Goal: Task Accomplishment & Management: Use online tool/utility

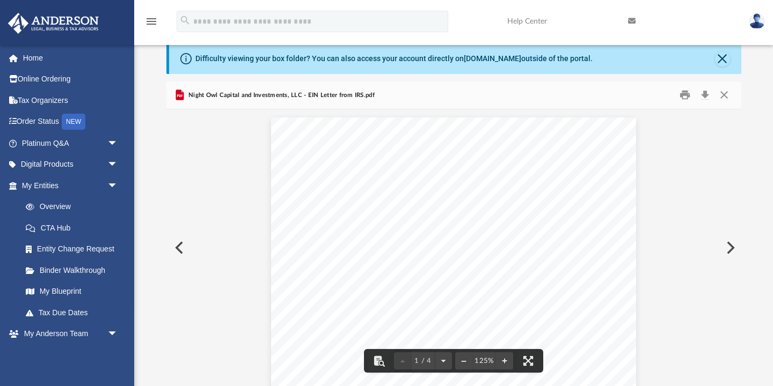
scroll to position [244, 575]
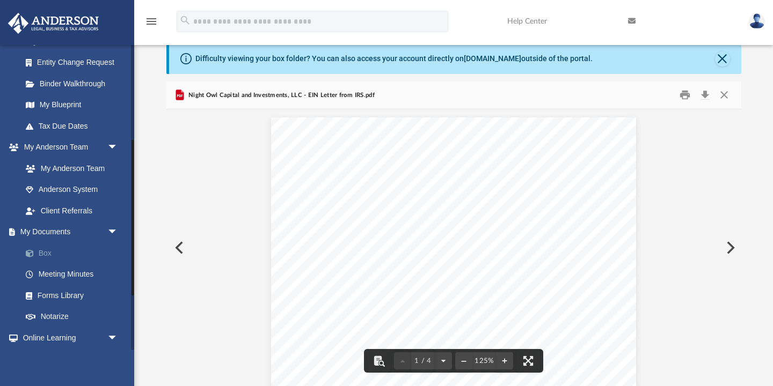
click at [44, 253] on link "Box" at bounding box center [74, 253] width 119 height 21
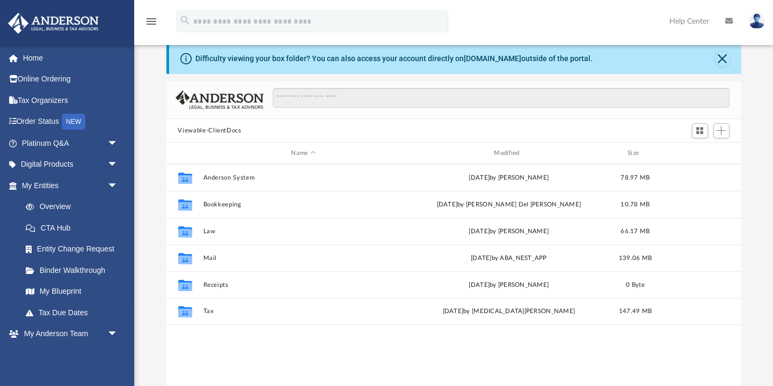
scroll to position [244, 575]
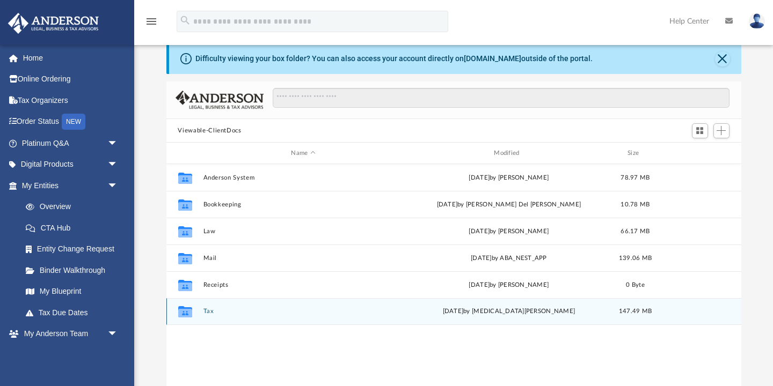
click at [208, 310] on button "Tax" at bounding box center [303, 312] width 201 height 7
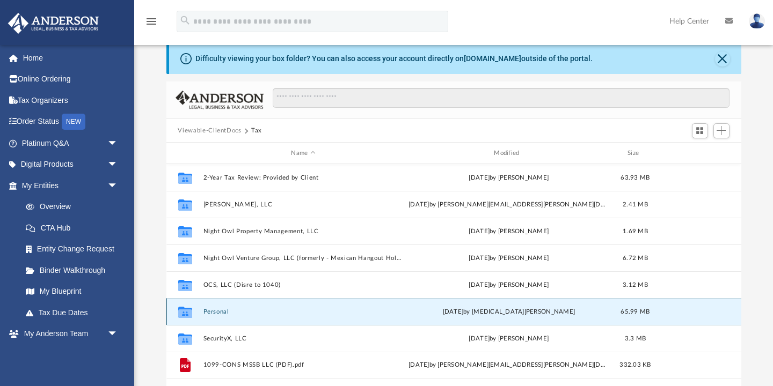
click at [215, 312] on button "Personal" at bounding box center [303, 312] width 201 height 7
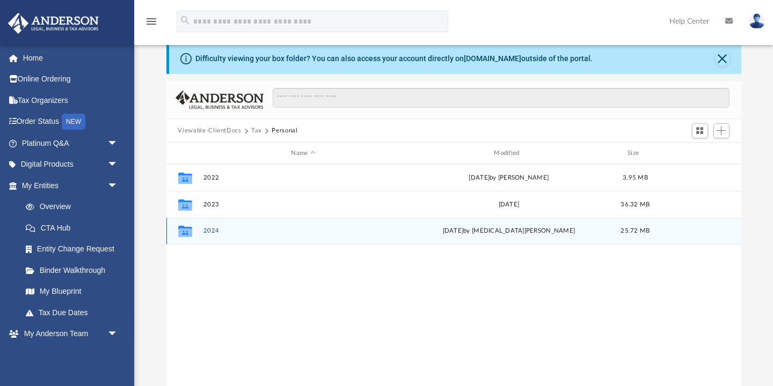
click at [213, 232] on button "2024" at bounding box center [303, 231] width 201 height 7
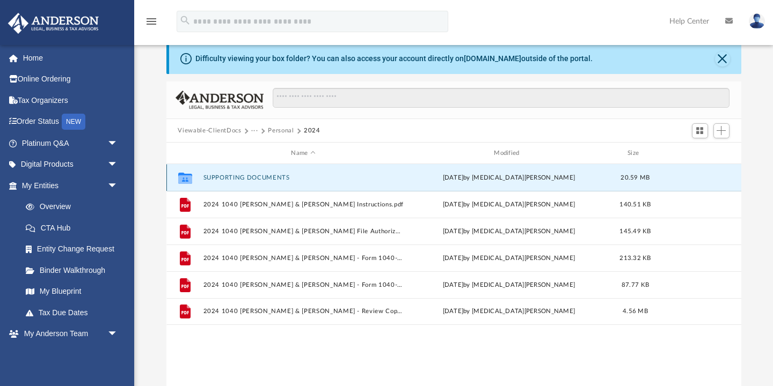
click at [265, 175] on button "SUPPORTING DOCUMENTS" at bounding box center [303, 177] width 201 height 7
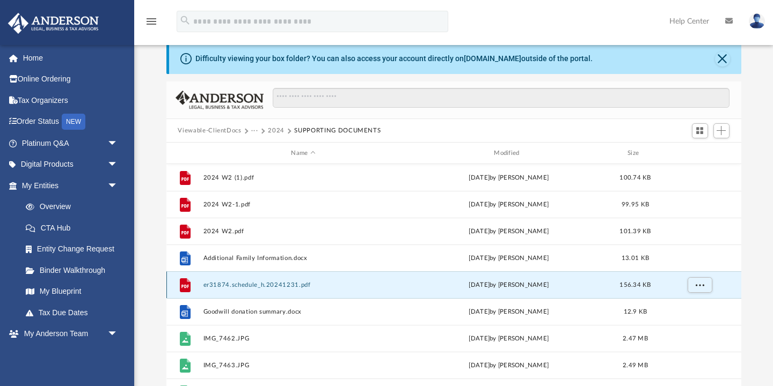
click at [281, 283] on button "er31874.schedule_h.20241231.pdf" at bounding box center [303, 285] width 201 height 7
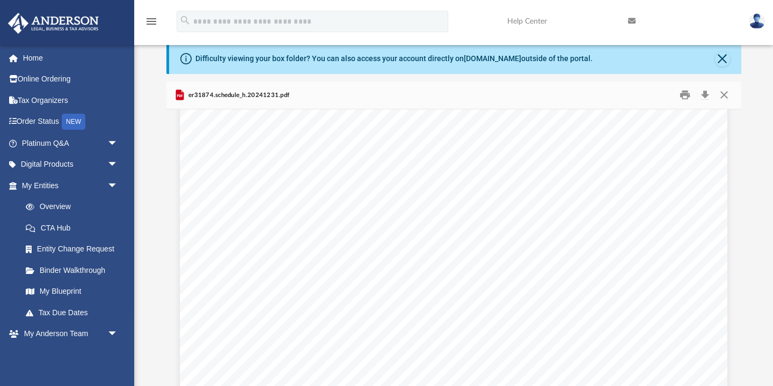
scroll to position [0, 0]
